Goal: Entertainment & Leisure: Consume media (video, audio)

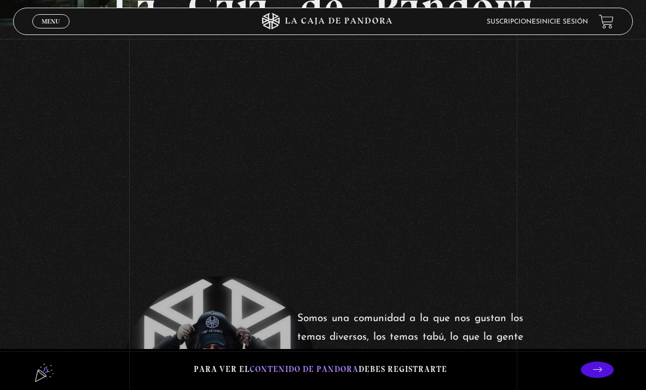
scroll to position [194, 0]
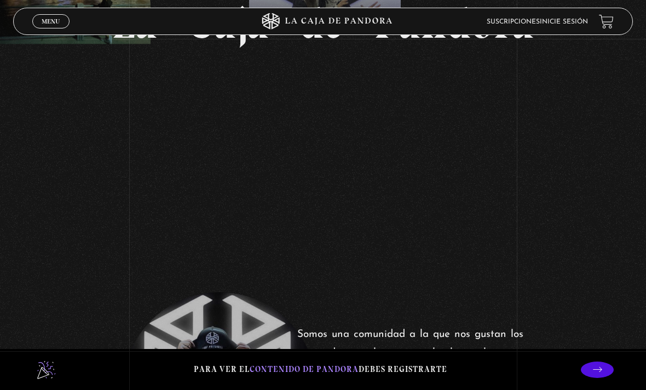
click at [565, 20] on link "Inicie sesión" at bounding box center [564, 22] width 48 height 7
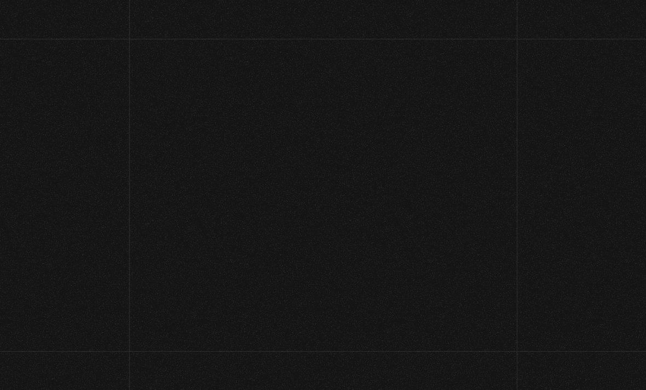
type input "selena.mendoza murillo"
click at [323, 361] on input "Acceder" at bounding box center [322, 354] width 151 height 27
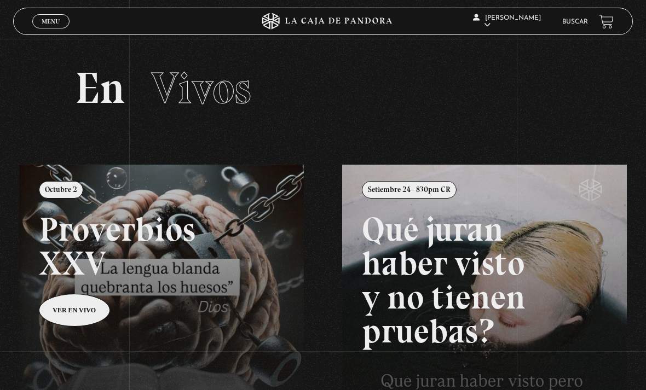
click at [54, 22] on span "Menu" at bounding box center [51, 21] width 18 height 7
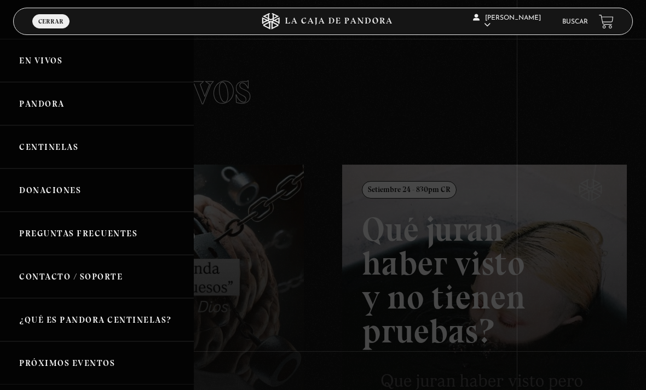
click at [59, 158] on link "Centinelas" at bounding box center [97, 146] width 194 height 43
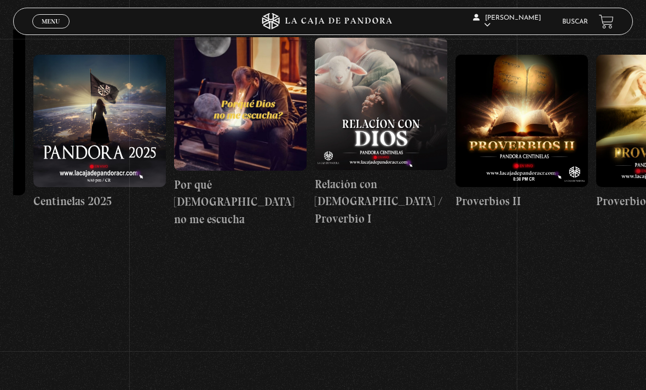
scroll to position [0, 63]
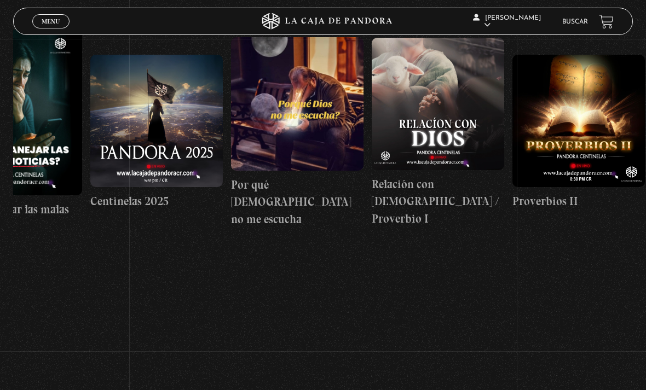
click at [440, 100] on figure at bounding box center [438, 104] width 132 height 132
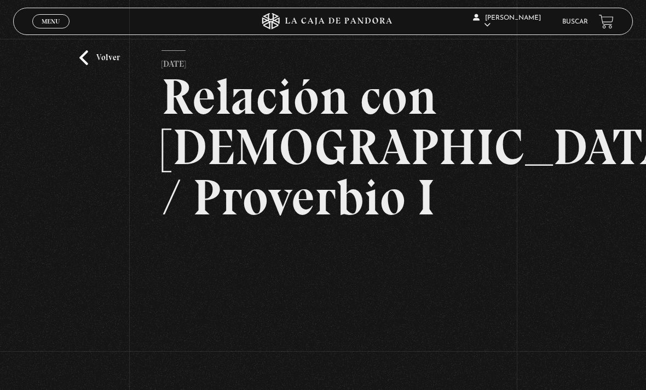
scroll to position [31, 0]
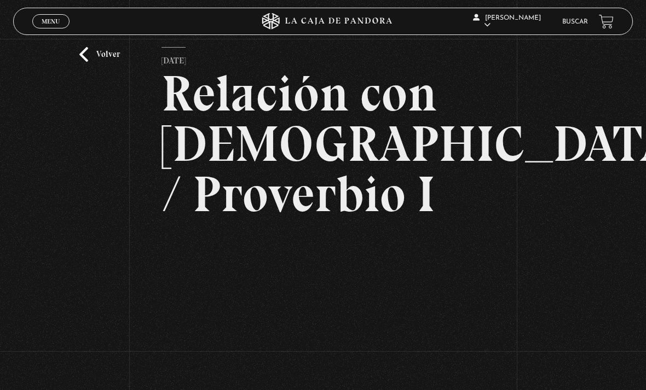
click at [95, 62] on link "Volver" at bounding box center [99, 54] width 40 height 15
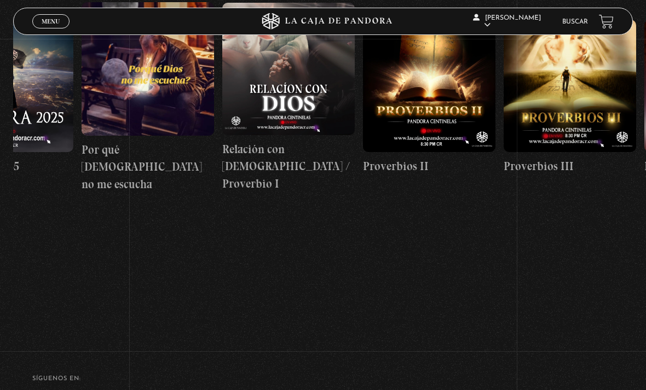
scroll to position [0, 220]
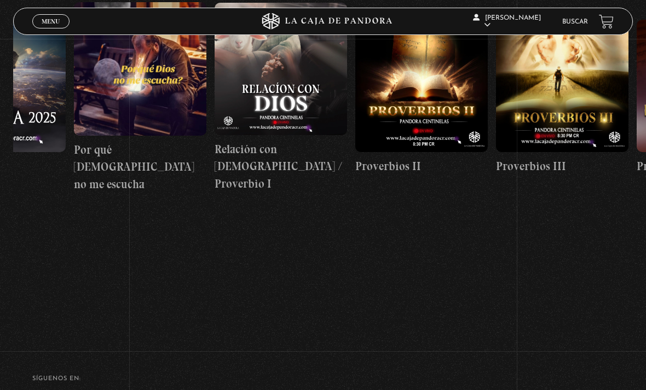
click at [572, 96] on figure at bounding box center [562, 86] width 132 height 132
